Goal: Information Seeking & Learning: Check status

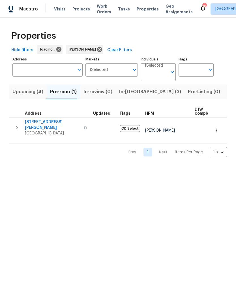
click at [131, 93] on span "In-reno (3)" at bounding box center [150, 92] width 62 height 8
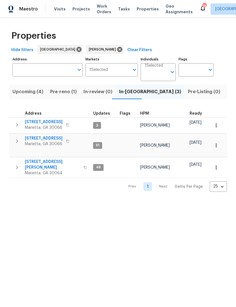
click at [23, 95] on span "Upcoming (4)" at bounding box center [27, 92] width 31 height 8
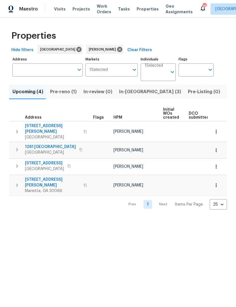
click at [66, 91] on span "Pre-reno (1)" at bounding box center [63, 92] width 27 height 8
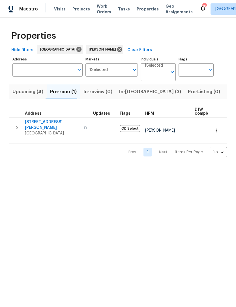
click at [129, 92] on span "In-reno (3)" at bounding box center [150, 92] width 62 height 8
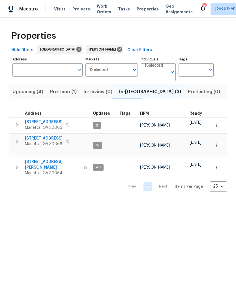
click at [49, 124] on span "180 Parkstone Way" at bounding box center [44, 122] width 38 height 6
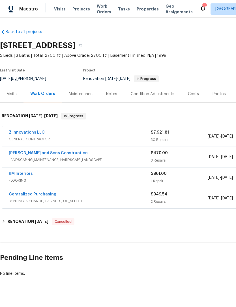
click at [11, 93] on div "Visits" at bounding box center [12, 94] width 10 height 6
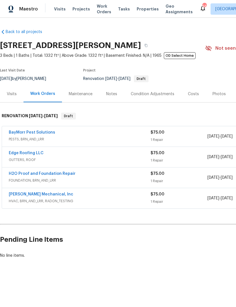
scroll to position [0, 0]
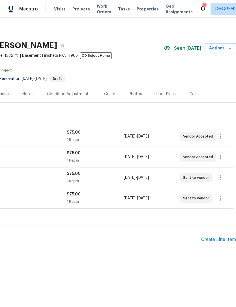
scroll to position [0, 84]
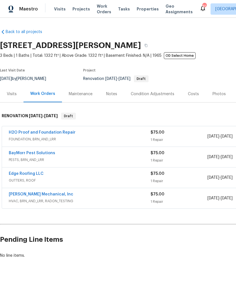
click at [11, 97] on div "Visits" at bounding box center [12, 94] width 10 height 6
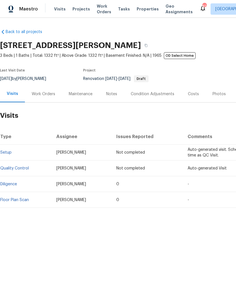
click at [94, 0] on div "Maestro Visits Projects Work Orders Tasks Properties Geo Assignments 82 Atlanta…" at bounding box center [118, 9] width 236 height 18
click at [40, 98] on div "Work Orders" at bounding box center [43, 94] width 37 height 17
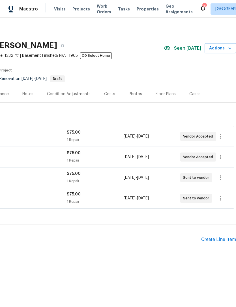
scroll to position [0, 84]
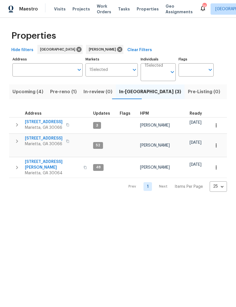
click at [55, 91] on span "Pre-reno (1)" at bounding box center [63, 92] width 27 height 8
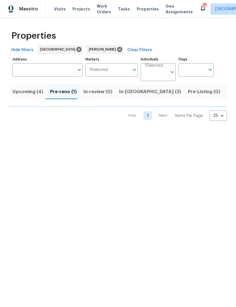
click at [28, 91] on span "Upcoming (4)" at bounding box center [27, 92] width 31 height 8
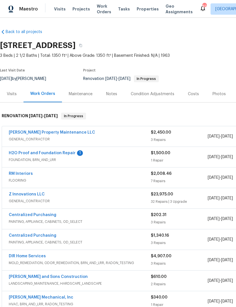
click at [30, 155] on link "H2O Proof and Foundation Repair" at bounding box center [42, 153] width 67 height 4
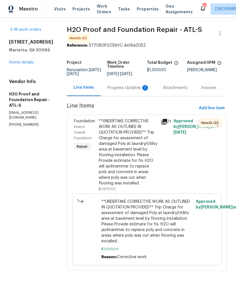
click at [74, 125] on span "Interior Overall - Foundation" at bounding box center [83, 132] width 18 height 15
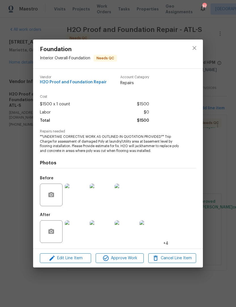
click at [77, 234] on img at bounding box center [76, 232] width 23 height 23
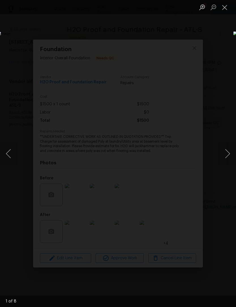
click at [219, 155] on button "Next image" at bounding box center [227, 154] width 17 height 23
click at [219, 157] on button "Next image" at bounding box center [227, 154] width 17 height 23
click at [223, 154] on button "Next image" at bounding box center [227, 154] width 17 height 23
click at [222, 152] on button "Next image" at bounding box center [227, 154] width 17 height 23
click at [220, 155] on button "Next image" at bounding box center [227, 154] width 17 height 23
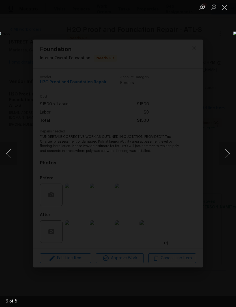
click at [42, 44] on div "Lightbox" at bounding box center [118, 153] width 236 height 307
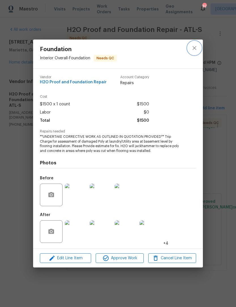
click at [196, 49] on icon "close" at bounding box center [194, 48] width 4 height 4
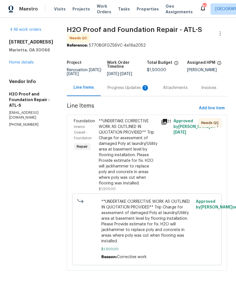
click at [107, 88] on div "Progress Updates 1" at bounding box center [128, 88] width 42 height 6
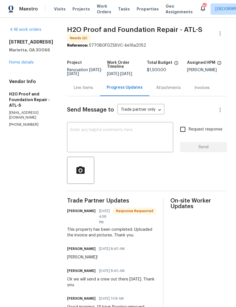
click at [135, 136] on textarea at bounding box center [119, 138] width 99 height 20
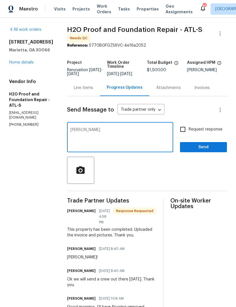
type textarea "Ty"
click at [184, 129] on input "Request response" at bounding box center [183, 130] width 12 height 12
checkbox input "true"
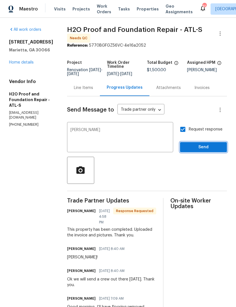
click at [202, 145] on span "Send" at bounding box center [203, 147] width 38 height 7
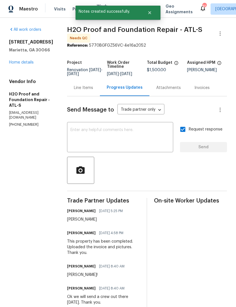
click at [22, 64] on link "Home details" at bounding box center [21, 63] width 25 height 4
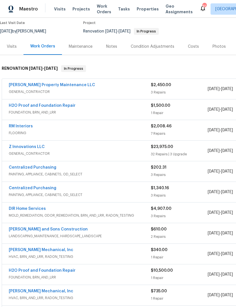
scroll to position [48, 0]
click at [32, 107] on link "H2O Proof and Foundation Repair" at bounding box center [42, 106] width 67 height 4
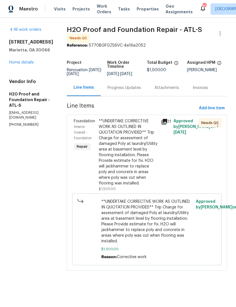
click at [107, 87] on div "Progress Updates" at bounding box center [123, 88] width 33 height 6
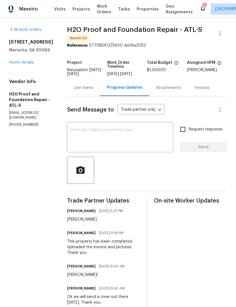
click at [17, 63] on link "Home details" at bounding box center [21, 63] width 25 height 4
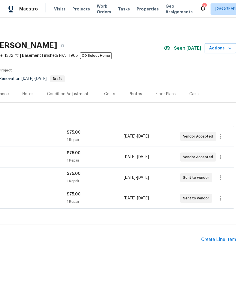
scroll to position [0, 85]
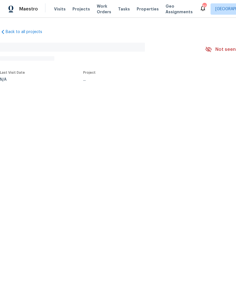
click at [190, 119] on html "Maestro Visits Projects Work Orders Tasks Properties Geo Assignments 81 [GEOGRA…" at bounding box center [118, 59] width 236 height 119
